Goal: Information Seeking & Learning: Learn about a topic

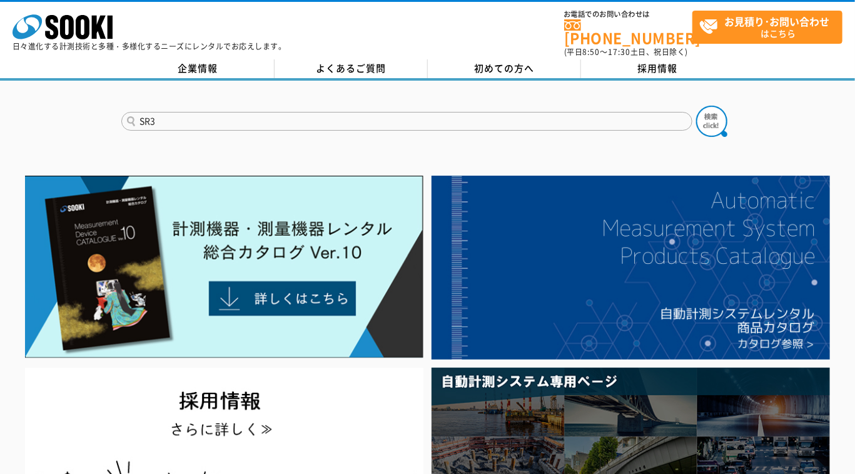
type input "SR3"
click at [696, 106] on button at bounding box center [711, 121] width 31 height 31
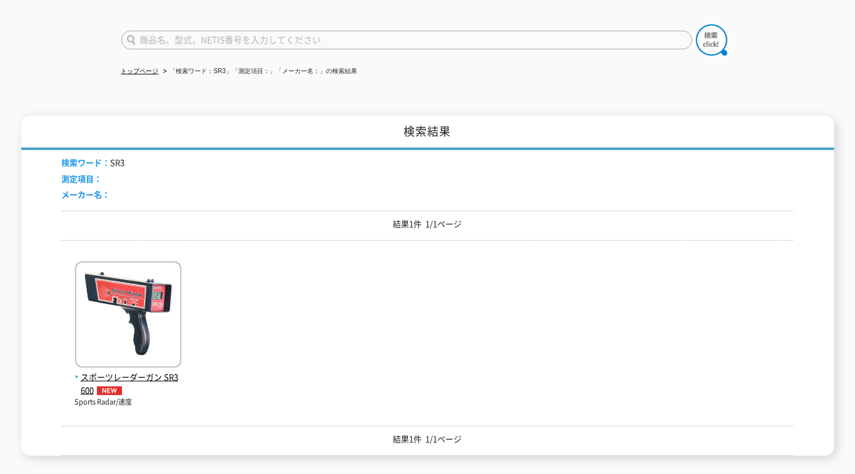
scroll to position [116, 0]
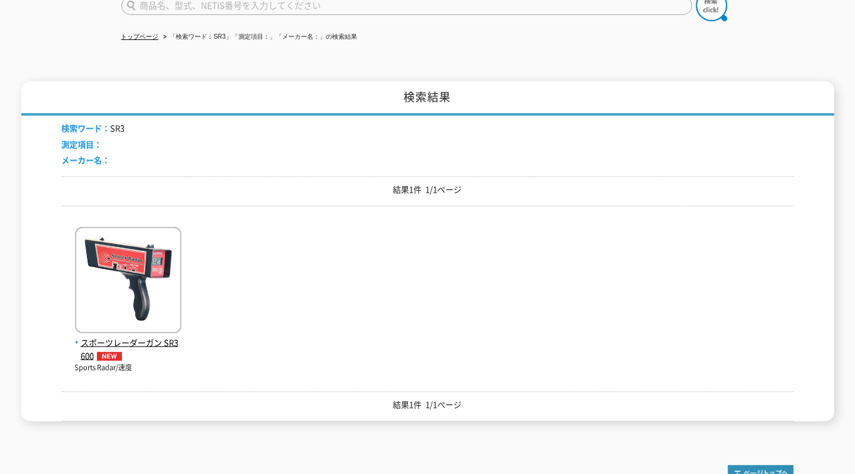
click at [387, 264] on div "スポーツレーダーガン SR3600 Sports Radar/速度" at bounding box center [428, 294] width 732 height 157
click at [399, 216] on div "スポーツレーダーガン SR3600 Sports Radar/速度" at bounding box center [428, 294] width 732 height 157
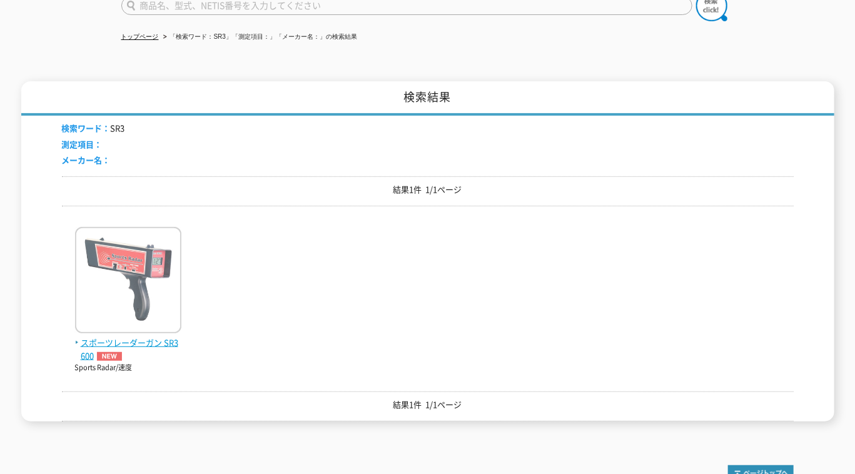
click at [138, 313] on img at bounding box center [128, 281] width 106 height 109
